Goal: Find specific page/section: Find specific page/section

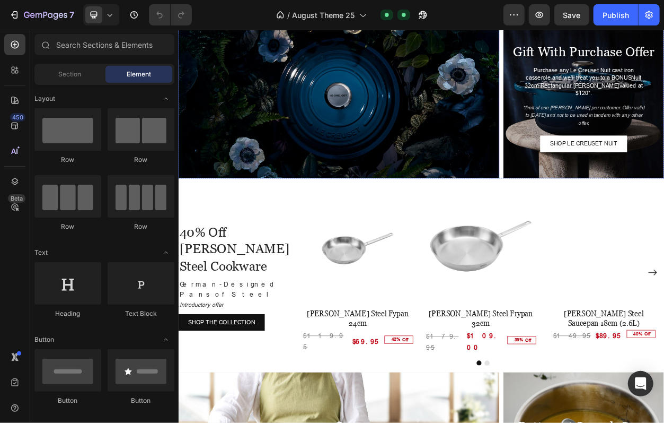
scroll to position [1432, 0]
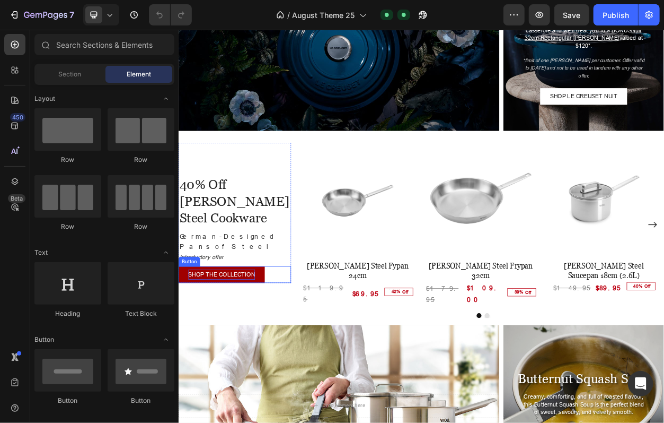
click at [241, 344] on p "SHOP THE COLLECTION" at bounding box center [234, 350] width 87 height 13
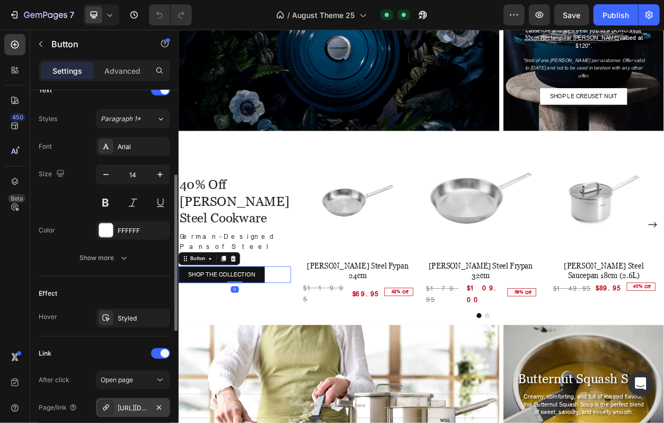
scroll to position [477, 0]
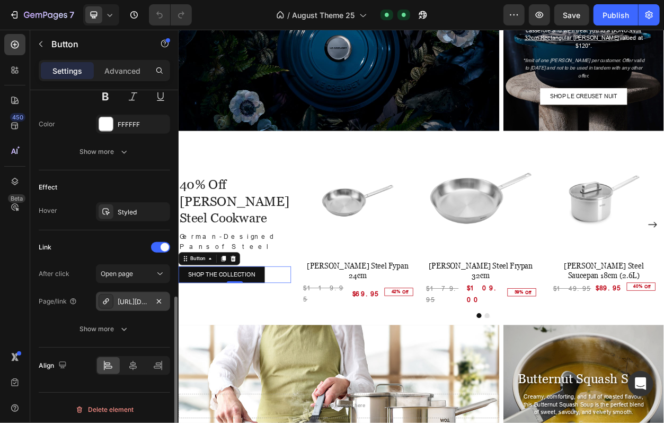
click at [124, 302] on div "[URL][DOMAIN_NAME][PERSON_NAME]" at bounding box center [133, 302] width 31 height 10
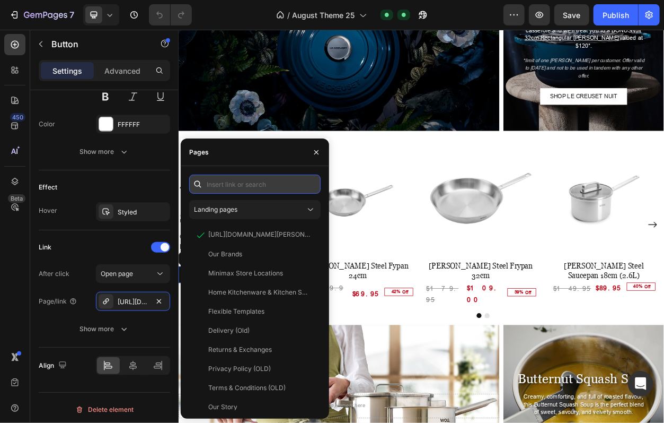
click at [244, 183] on input "text" at bounding box center [254, 183] width 131 height 19
paste input "[URL][DOMAIN_NAME][PERSON_NAME]"
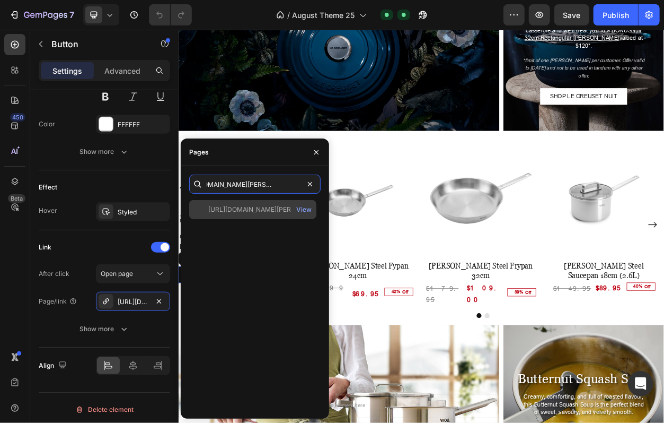
type input "[URL][DOMAIN_NAME][PERSON_NAME]"
click at [245, 210] on div "[URL][DOMAIN_NAME][PERSON_NAME]" at bounding box center [259, 210] width 102 height 10
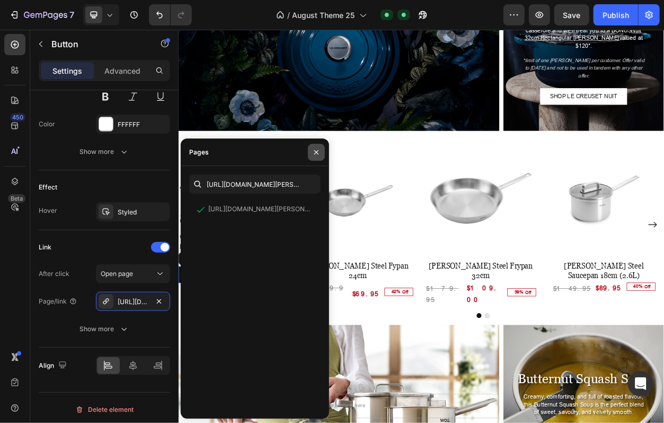
drag, startPoint x: 315, startPoint y: 155, endPoint x: 175, endPoint y: 170, distance: 140.8
click at [315, 155] on icon "button" at bounding box center [316, 152] width 8 height 8
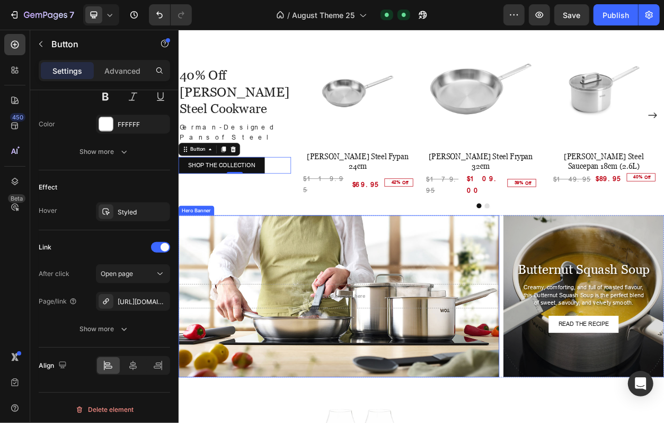
scroll to position [1591, 0]
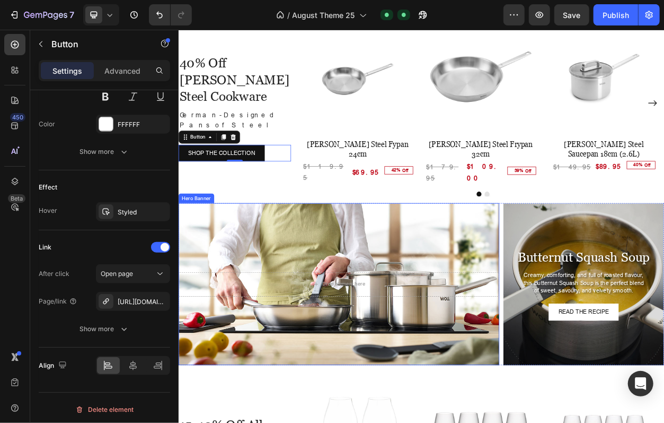
click at [374, 257] on div "Background Image" at bounding box center [388, 363] width 420 height 212
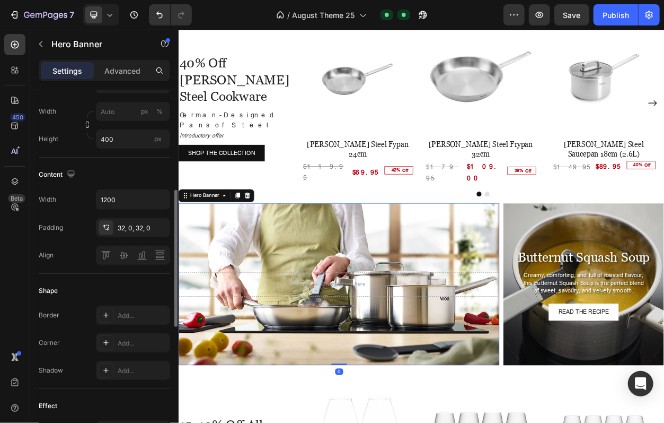
scroll to position [477, 0]
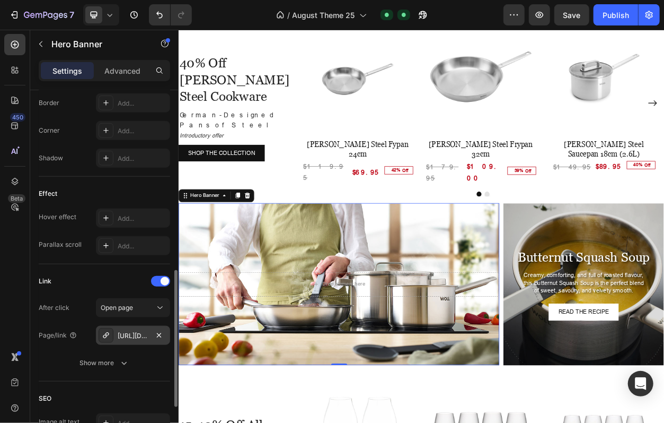
click at [133, 335] on div "[URL][DOMAIN_NAME][PERSON_NAME]" at bounding box center [133, 336] width 31 height 10
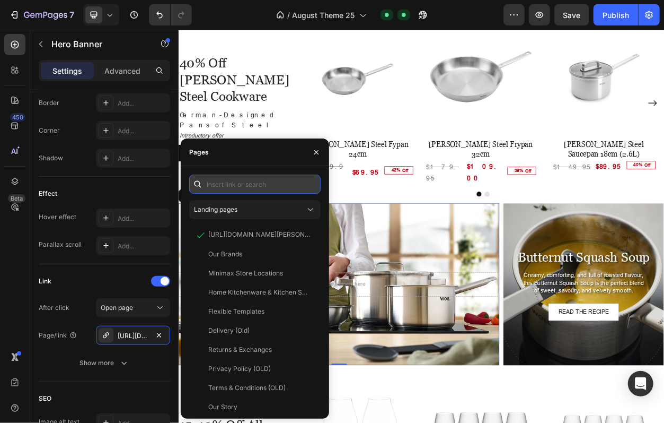
click at [236, 186] on input "text" at bounding box center [254, 183] width 131 height 19
paste input "[URL][DOMAIN_NAME][PERSON_NAME]"
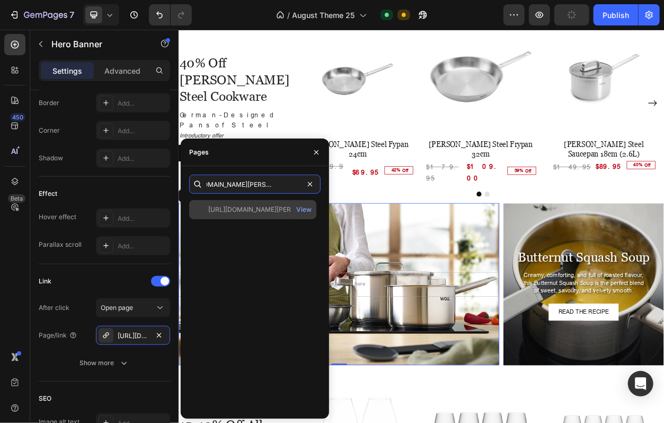
type input "[URL][DOMAIN_NAME][PERSON_NAME]"
click at [243, 212] on div "[URL][DOMAIN_NAME][PERSON_NAME]" at bounding box center [259, 210] width 102 height 10
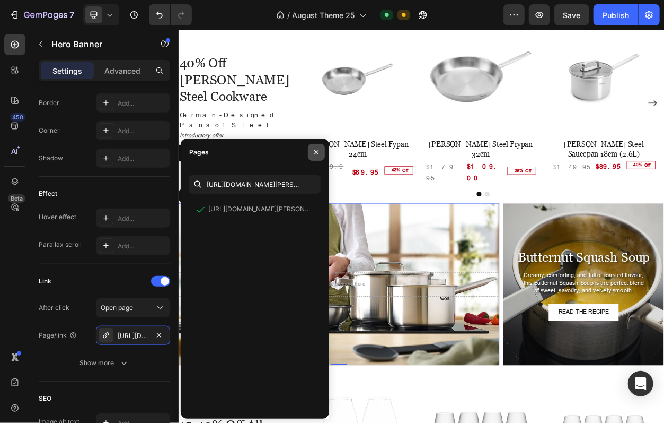
drag, startPoint x: 315, startPoint y: 153, endPoint x: 162, endPoint y: 218, distance: 166.5
click at [315, 153] on icon "button" at bounding box center [316, 152] width 8 height 8
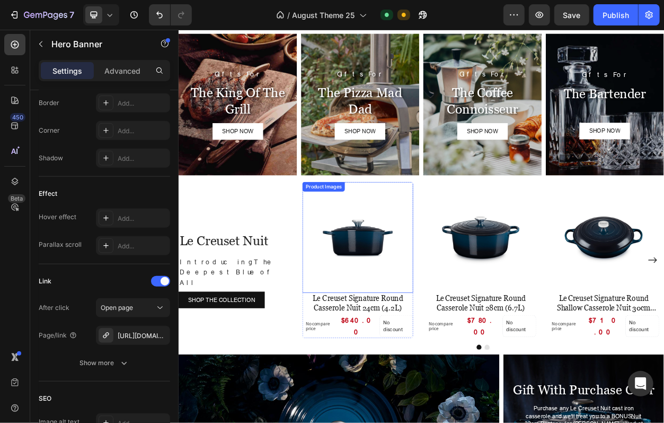
scroll to position [1166, 0]
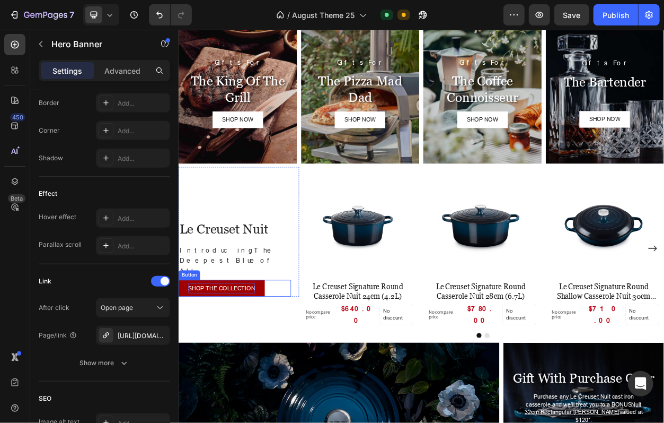
click at [245, 362] on p "SHOP THE COLLECTION" at bounding box center [234, 368] width 87 height 13
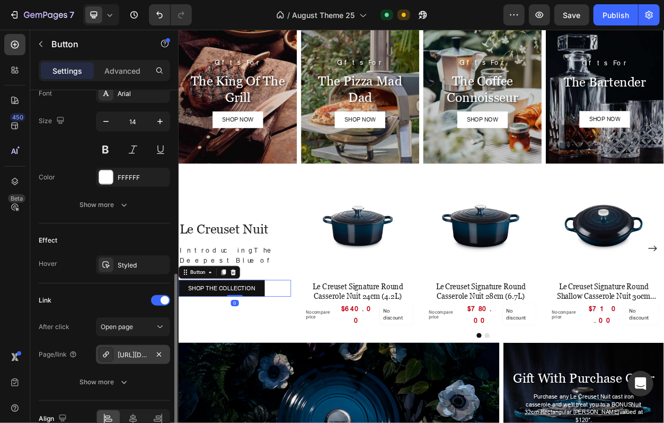
scroll to position [477, 0]
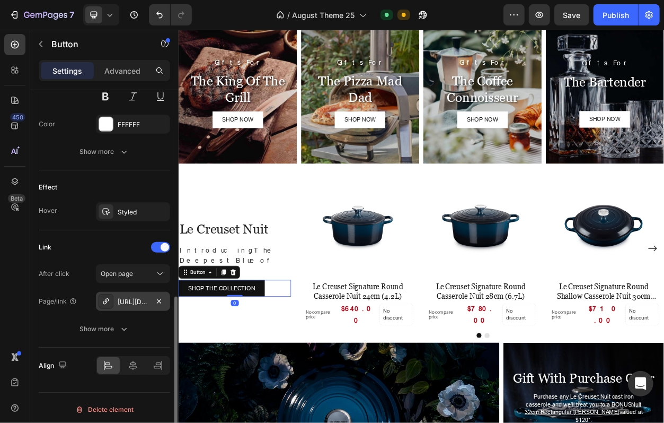
click at [126, 300] on div "[URL][DOMAIN_NAME]" at bounding box center [133, 302] width 31 height 10
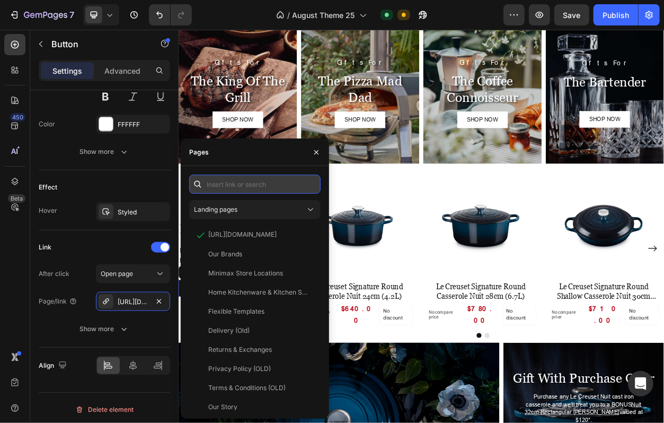
click at [226, 183] on input "text" at bounding box center [254, 183] width 131 height 19
paste input "[URL][DOMAIN_NAME]"
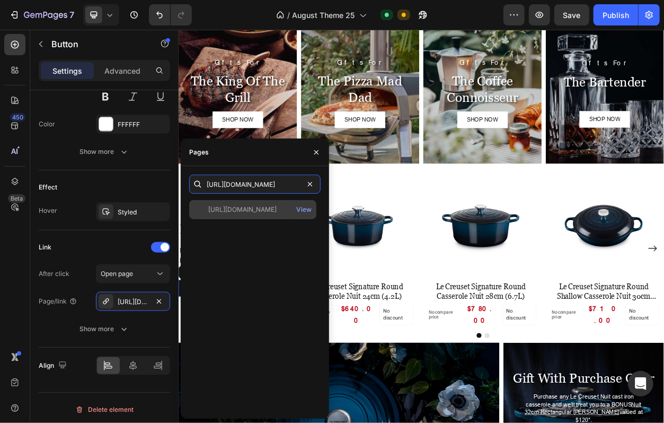
type input "[URL][DOMAIN_NAME]"
click at [236, 210] on div "[URL][DOMAIN_NAME]" at bounding box center [242, 210] width 68 height 10
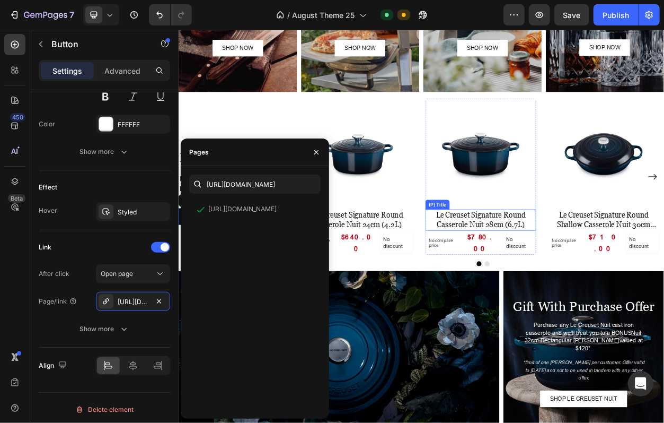
scroll to position [1272, 0]
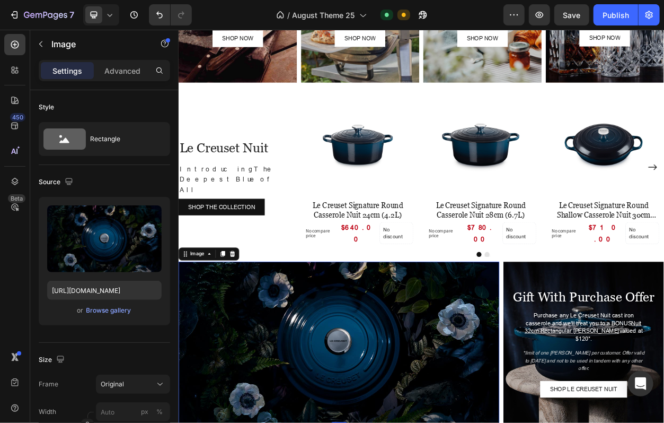
scroll to position [265, 0]
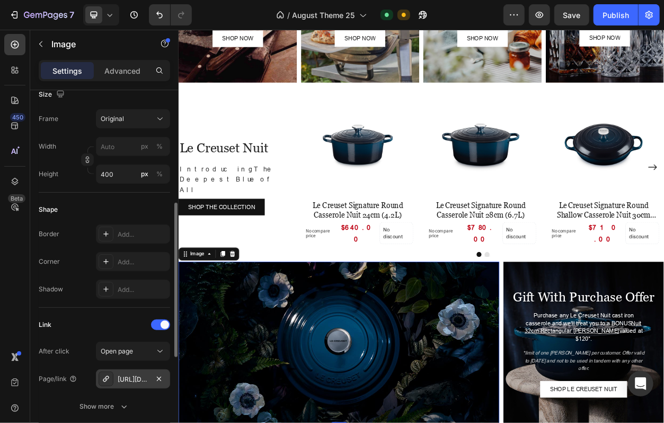
click at [133, 374] on div "[URL][DOMAIN_NAME]" at bounding box center [133, 379] width 31 height 10
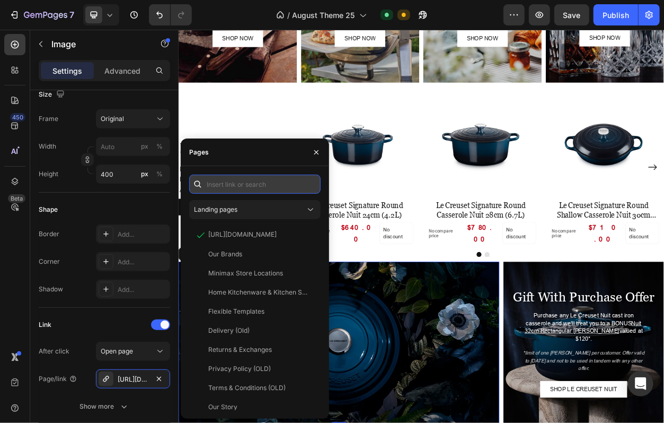
click at [229, 182] on input "text" at bounding box center [254, 183] width 131 height 19
paste input "[URL][DOMAIN_NAME]"
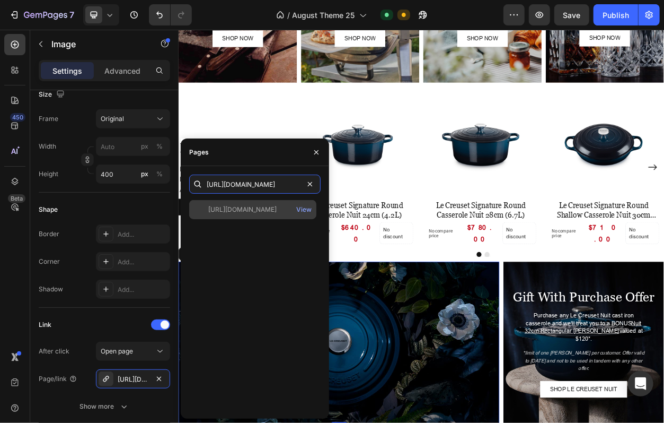
type input "[URL][DOMAIN_NAME]"
click at [247, 207] on div "[URL][DOMAIN_NAME]" at bounding box center [242, 210] width 68 height 10
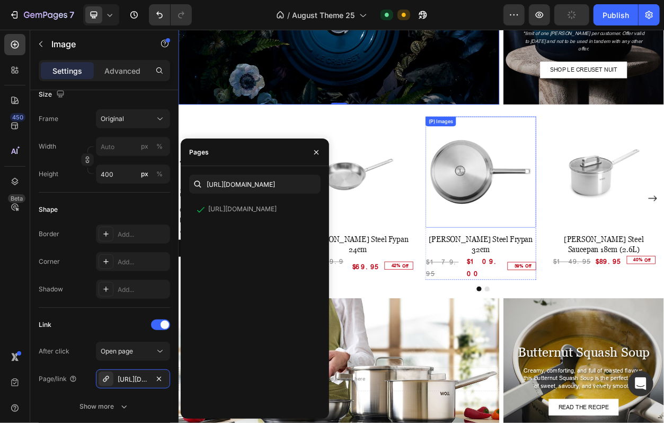
scroll to position [1803, 0]
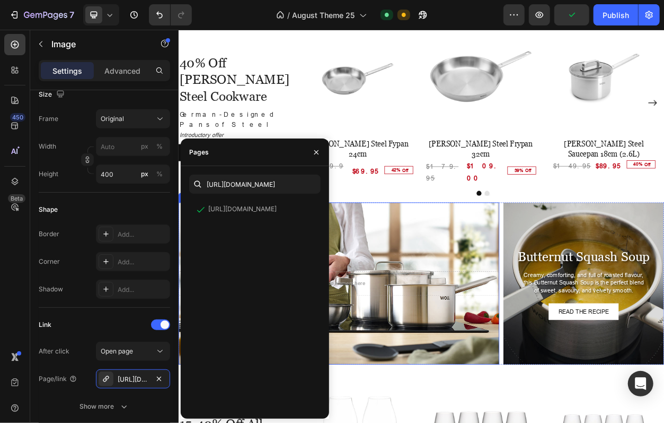
click at [532, 261] on div "Background Image" at bounding box center [388, 362] width 420 height 212
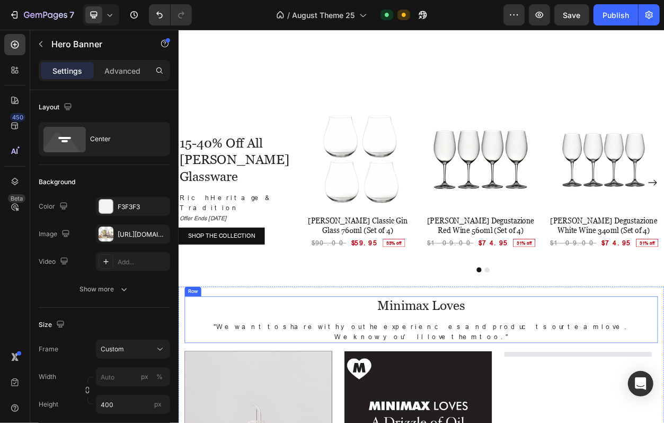
scroll to position [2280, 0]
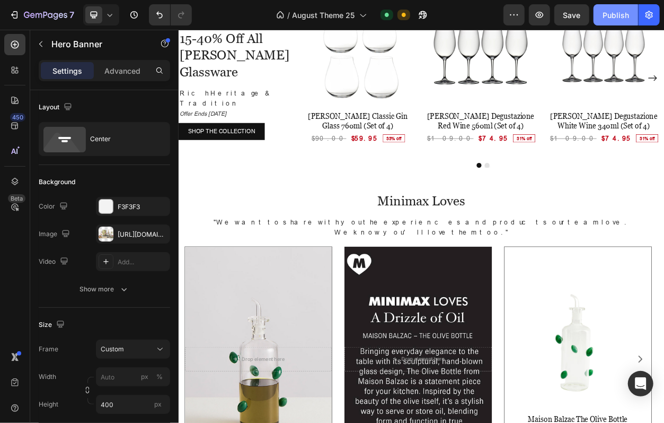
click at [602, 16] on button "Publish" at bounding box center [616, 14] width 45 height 21
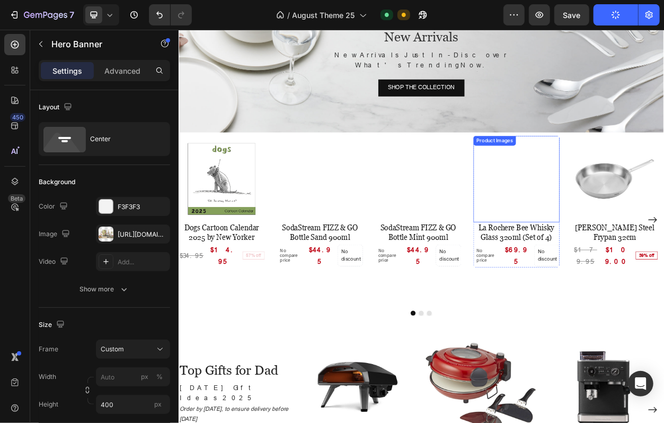
scroll to position [616, 0]
